Goal: Information Seeking & Learning: Learn about a topic

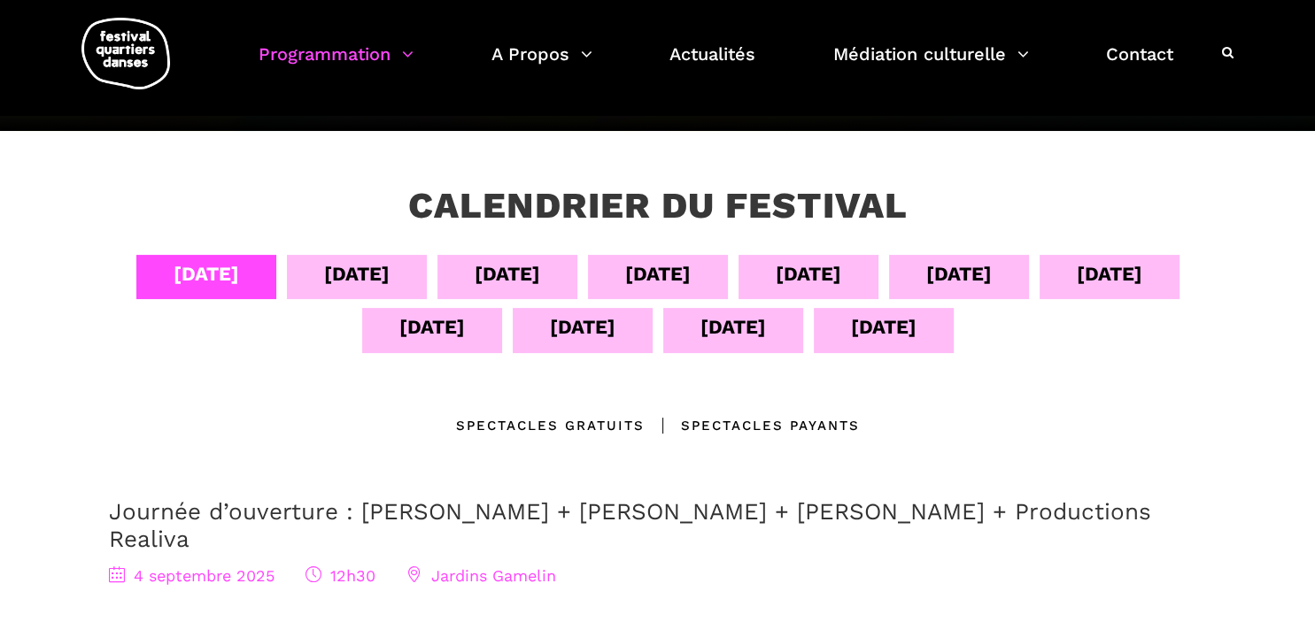
scroll to position [264, 0]
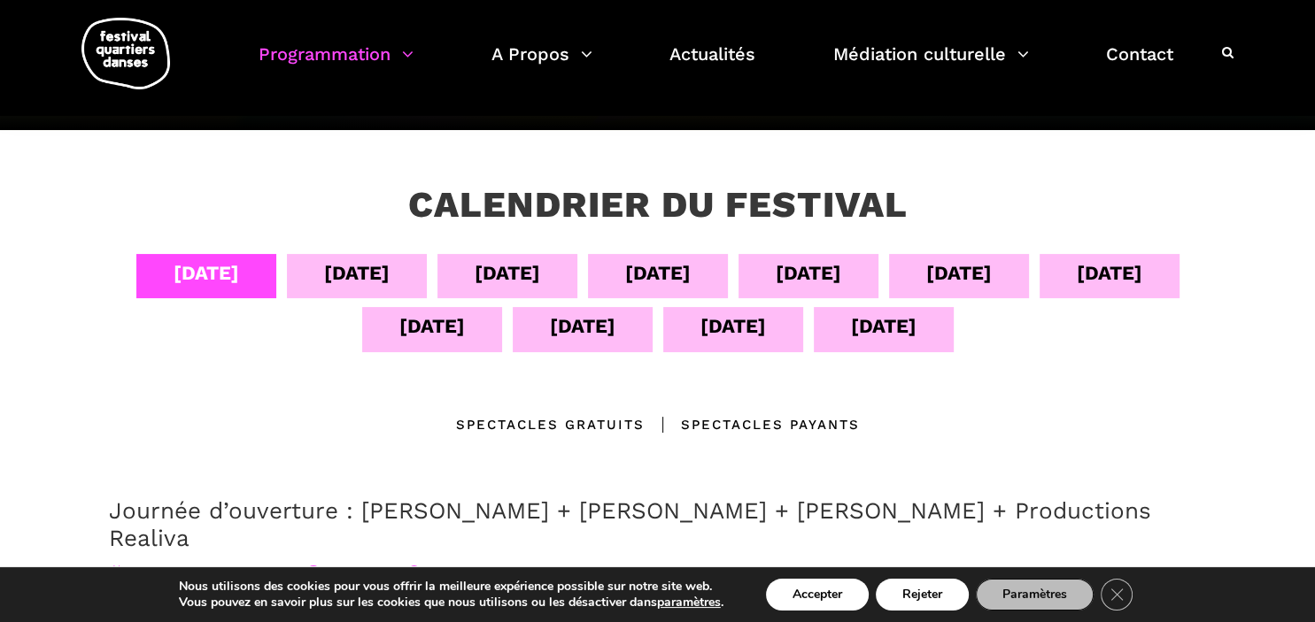
click at [324, 274] on div "05 sept" at bounding box center [357, 273] width 66 height 31
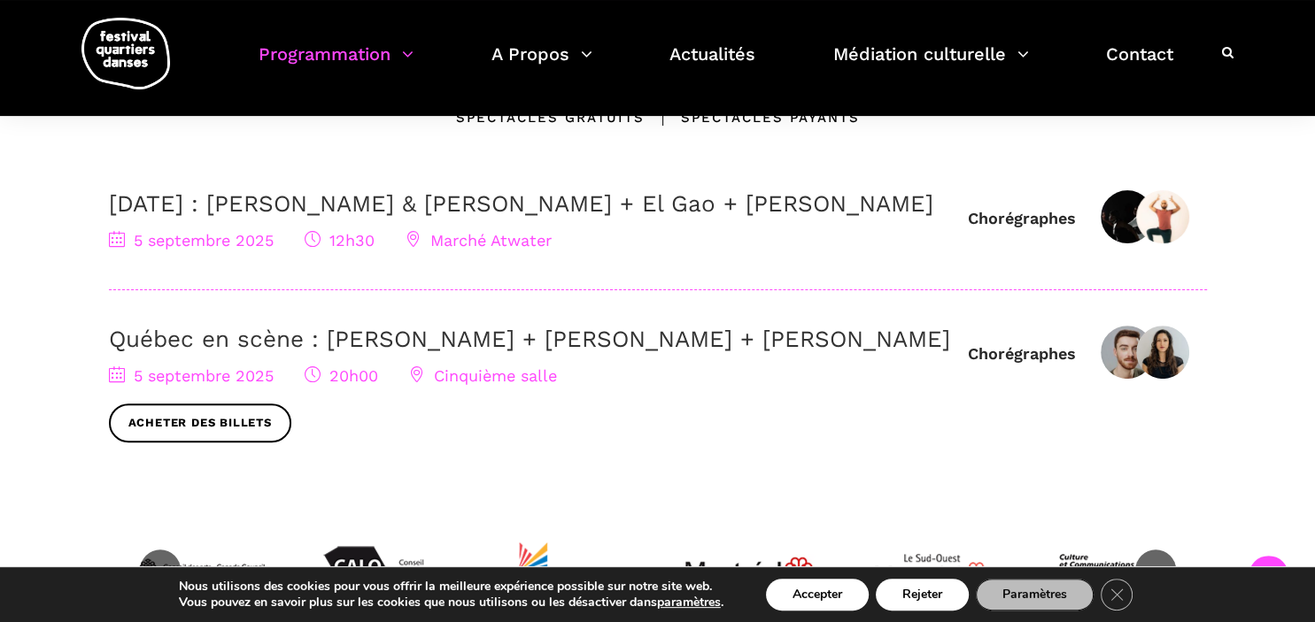
scroll to position [577, 0]
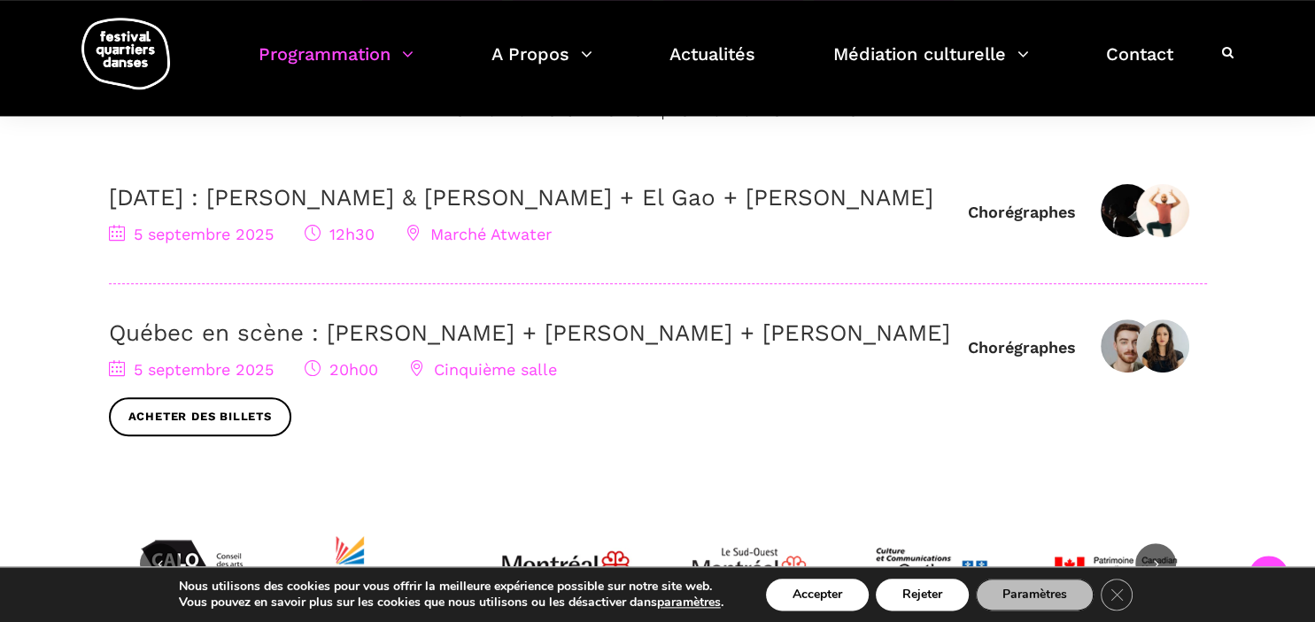
click at [372, 346] on link "Québec en scène : [PERSON_NAME] + [PERSON_NAME] + [PERSON_NAME]" at bounding box center [529, 333] width 841 height 27
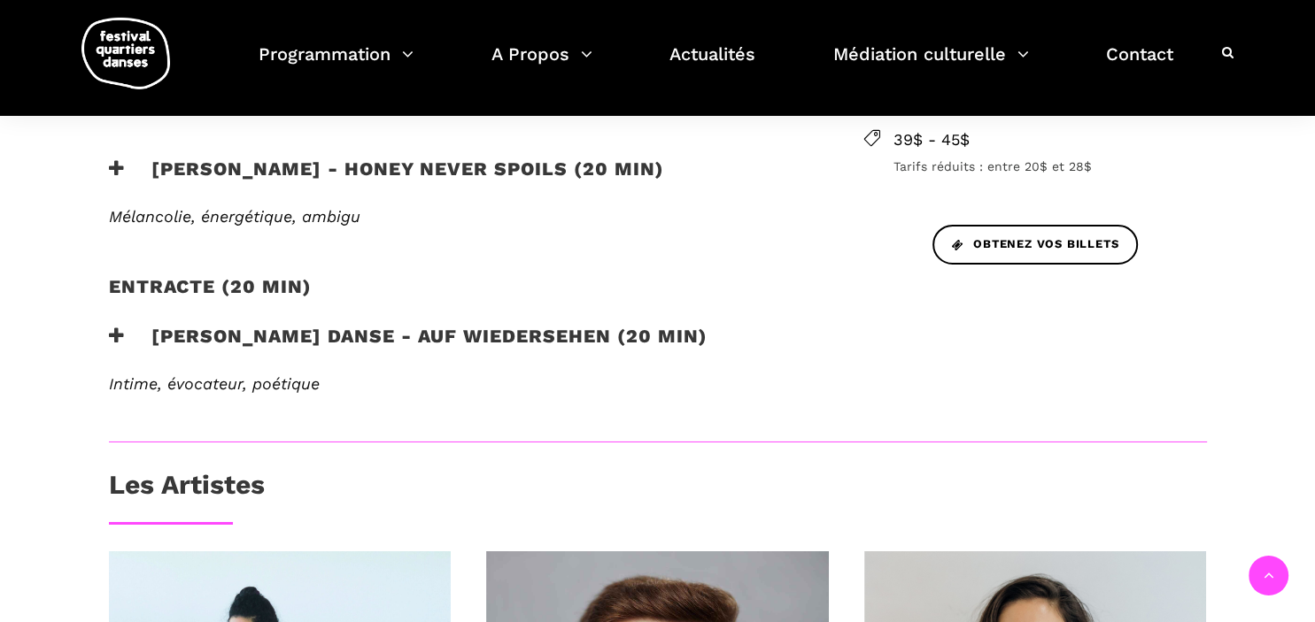
scroll to position [736, 0]
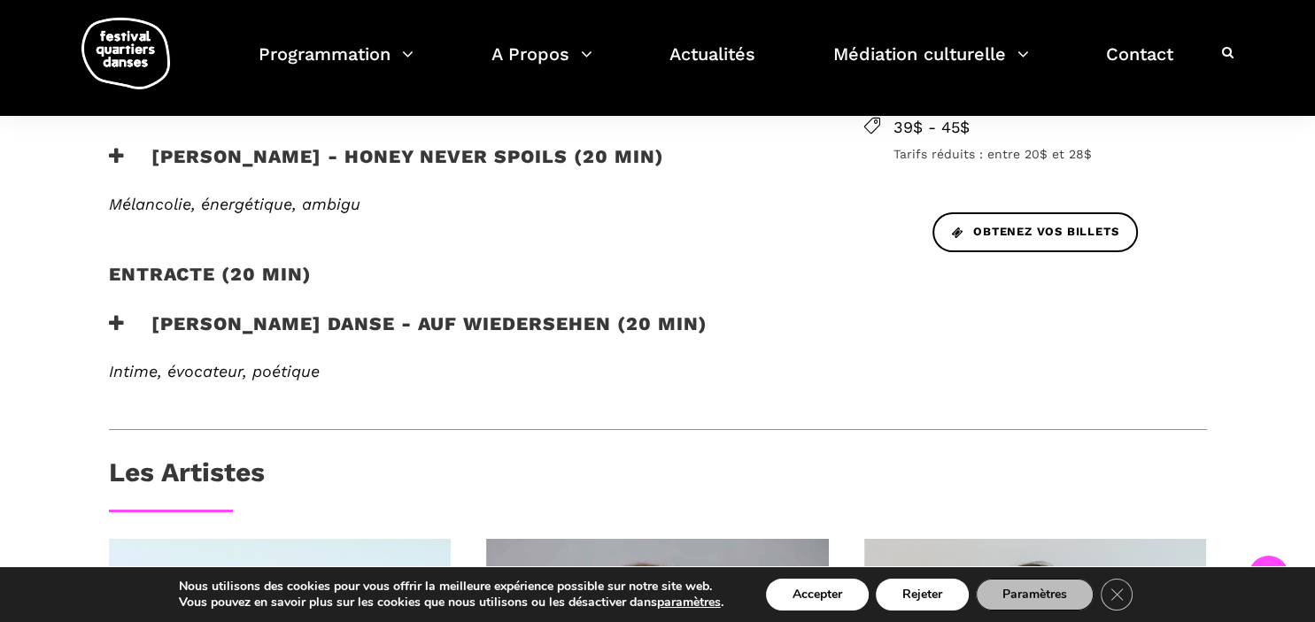
click at [120, 161] on icon at bounding box center [117, 156] width 16 height 19
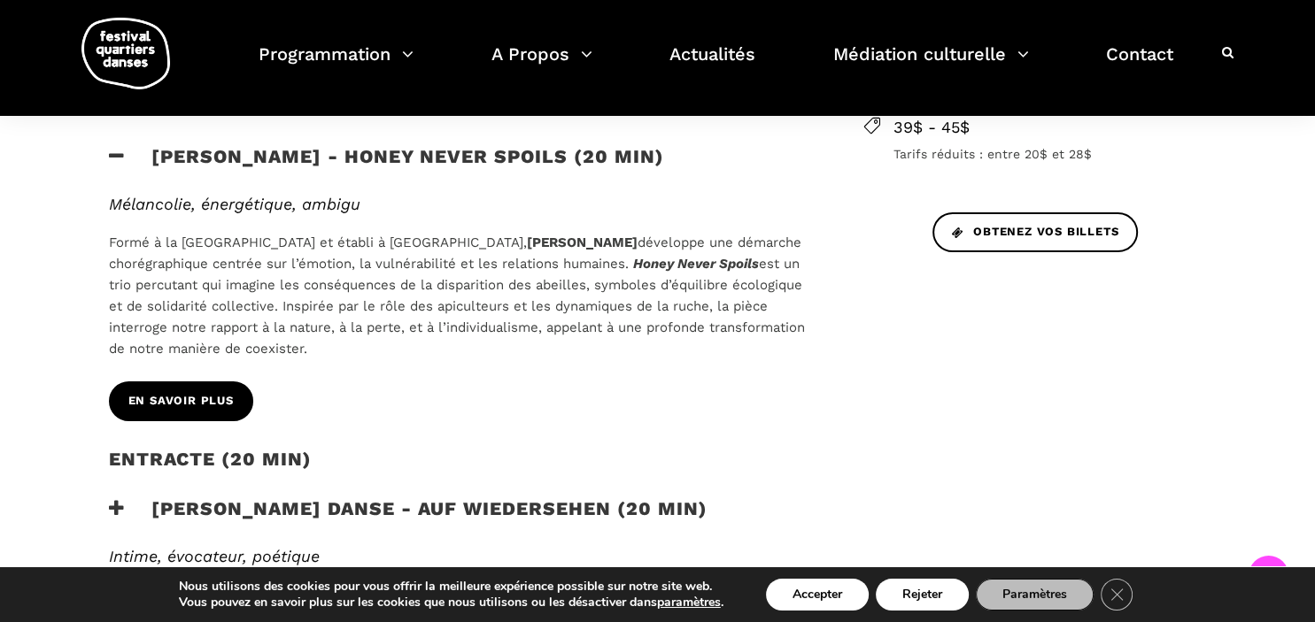
click at [133, 397] on span "En savoir plus" at bounding box center [180, 401] width 105 height 19
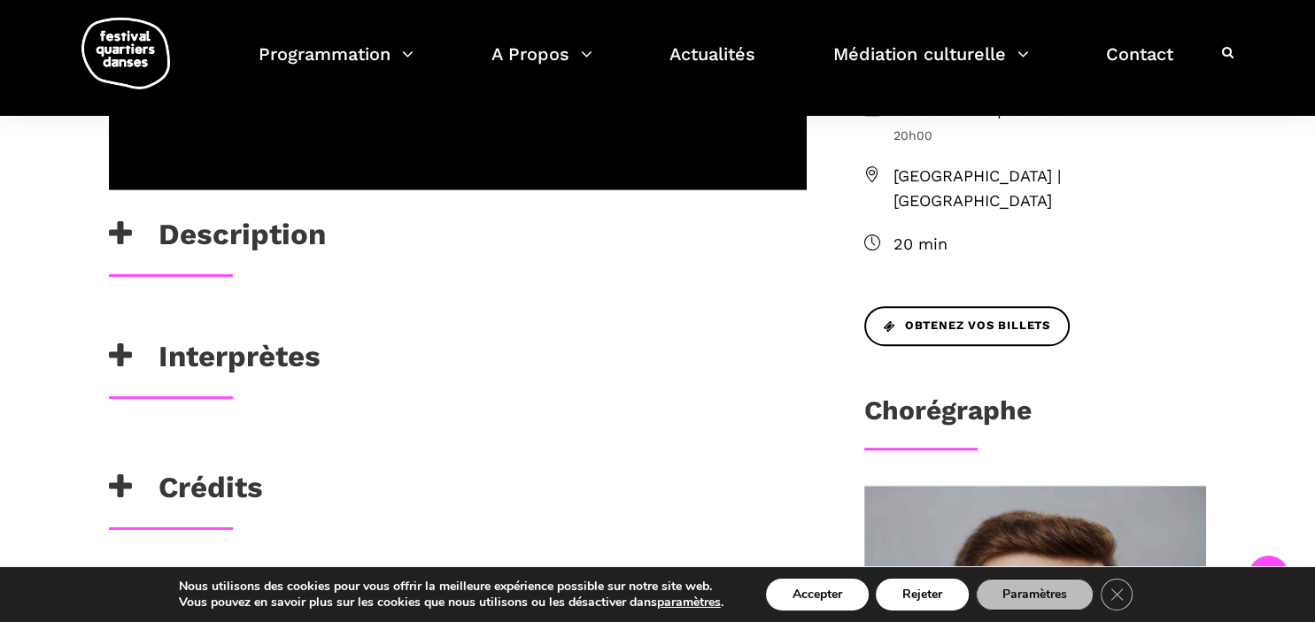
scroll to position [593, 0]
click at [112, 358] on icon at bounding box center [120, 357] width 23 height 29
